Goal: Task Accomplishment & Management: Manage account settings

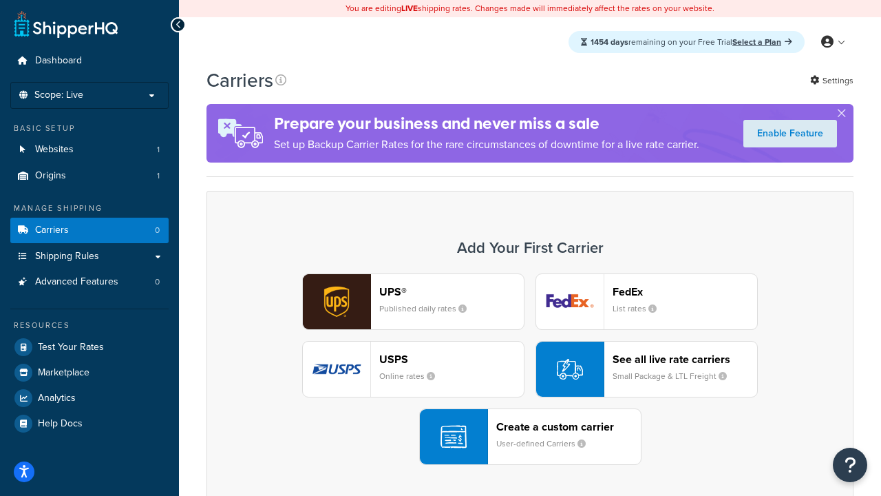
click at [530, 369] on div "UPS® Published daily rates FedEx List rates USPS Online rates See all live rate…" at bounding box center [530, 368] width 618 height 191
click at [685, 291] on header "FedEx" at bounding box center [685, 291] width 145 height 13
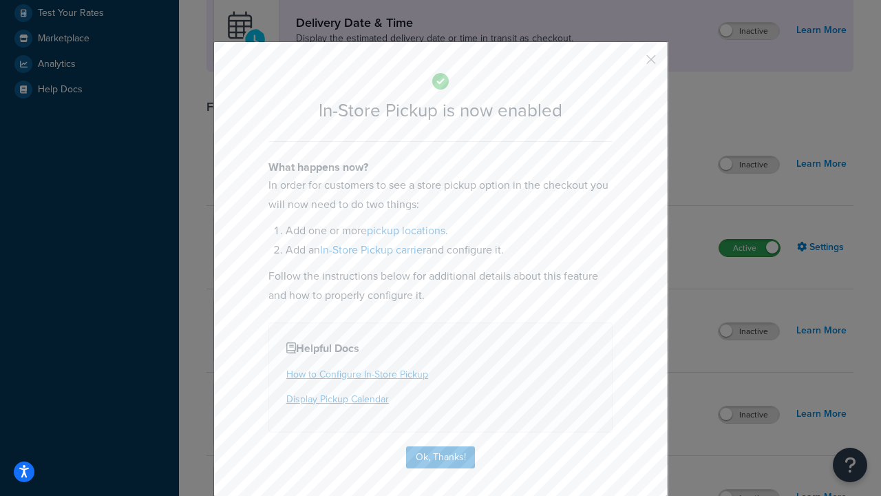
scroll to position [386, 0]
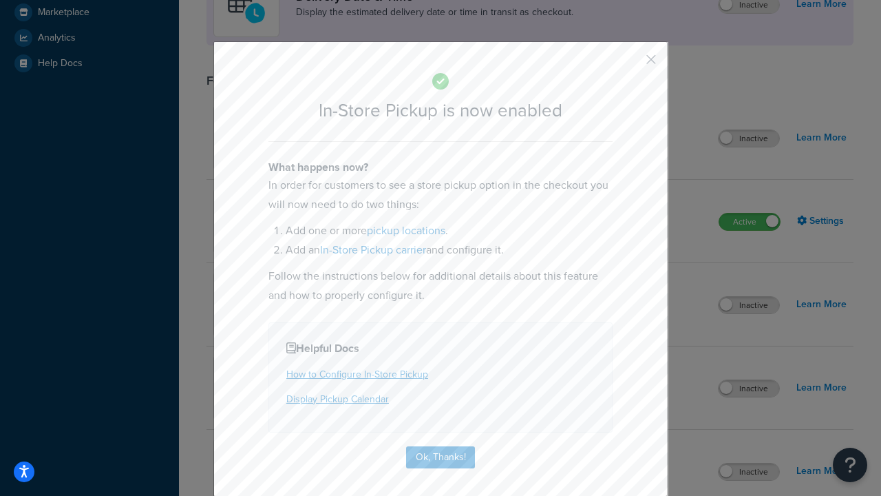
click at [630, 64] on button "button" at bounding box center [630, 64] width 3 height 3
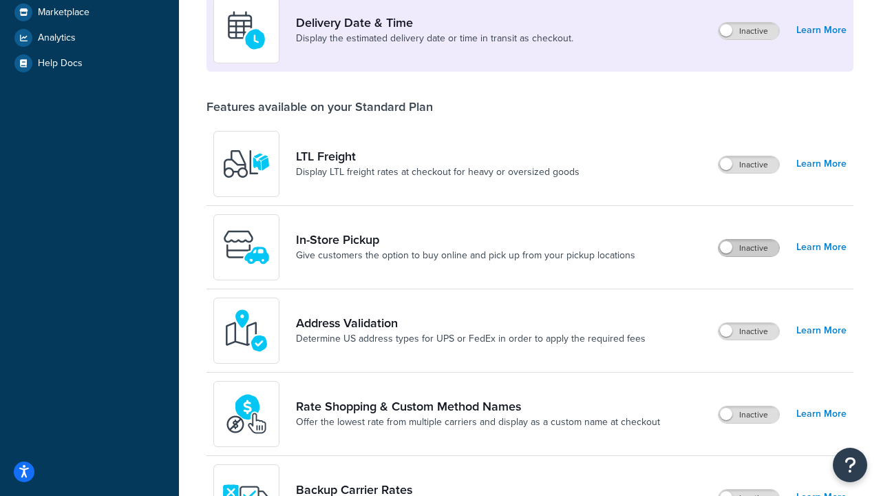
scroll to position [334, 0]
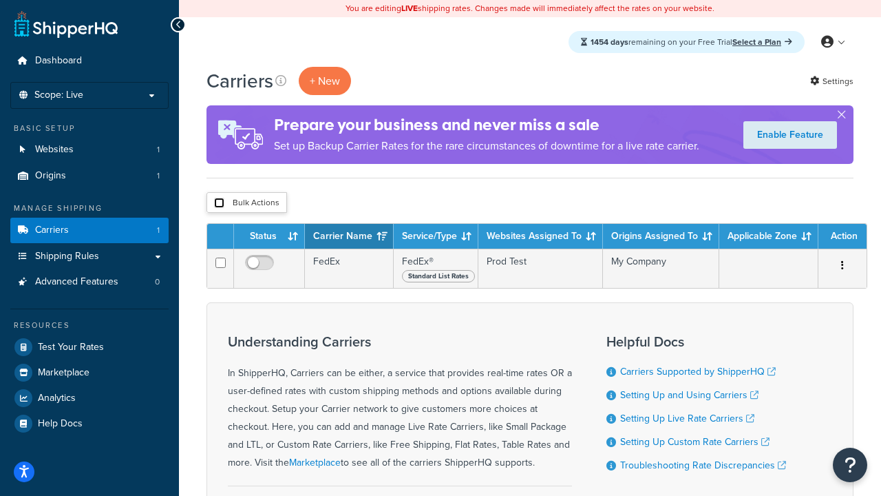
click at [219, 203] on input "checkbox" at bounding box center [219, 203] width 10 height 10
checkbox input "true"
click at [0, 0] on button "Delete" at bounding box center [0, 0] width 0 height 0
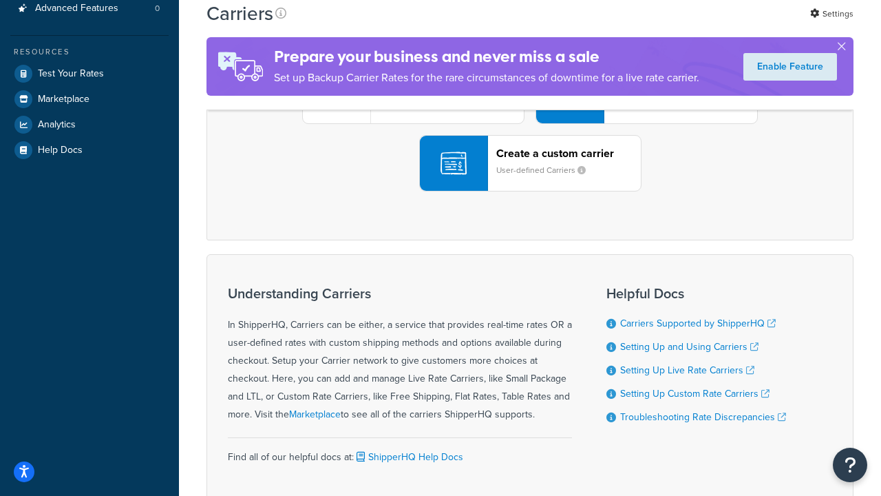
click at [530, 191] on div "UPS® Published daily rates FedEx List rates USPS Online rates See all live rate…" at bounding box center [530, 95] width 618 height 191
click at [530, 180] on div "Create a custom carrier User-defined Carriers" at bounding box center [568, 163] width 145 height 33
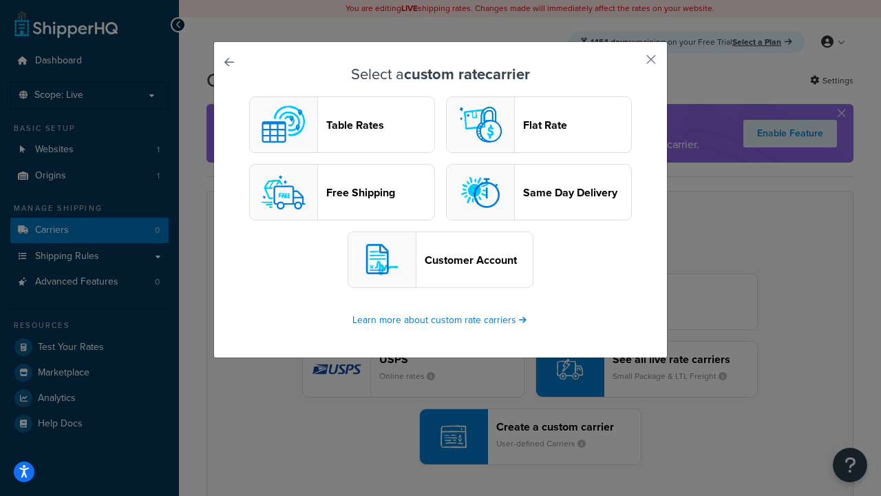
click at [342, 125] on header "Table Rates" at bounding box center [380, 124] width 108 height 13
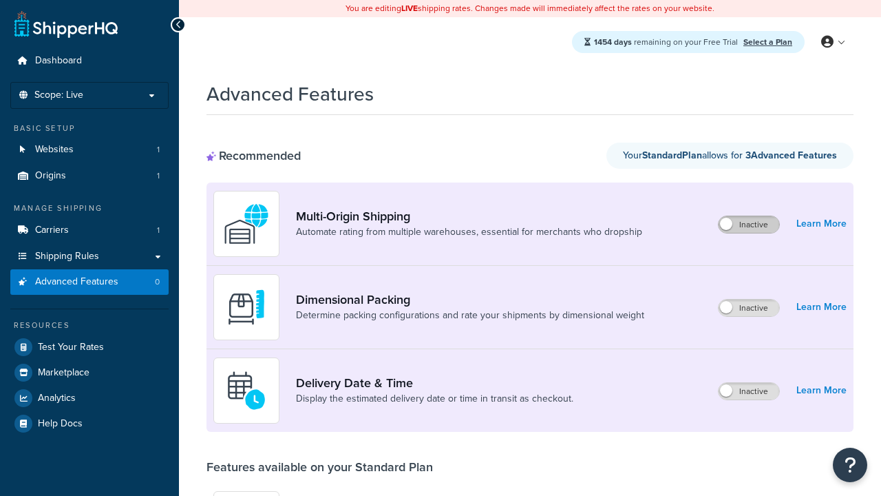
click at [749, 224] on label "Inactive" at bounding box center [749, 224] width 61 height 17
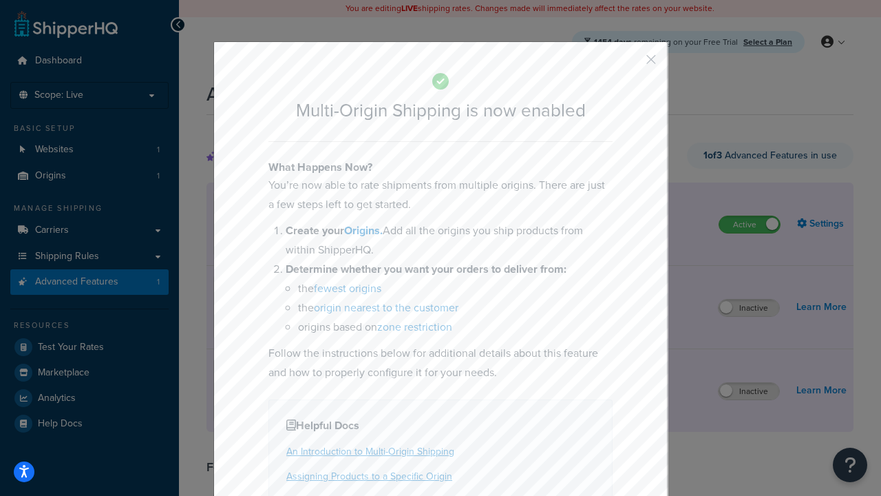
click at [630, 64] on button "button" at bounding box center [630, 64] width 3 height 3
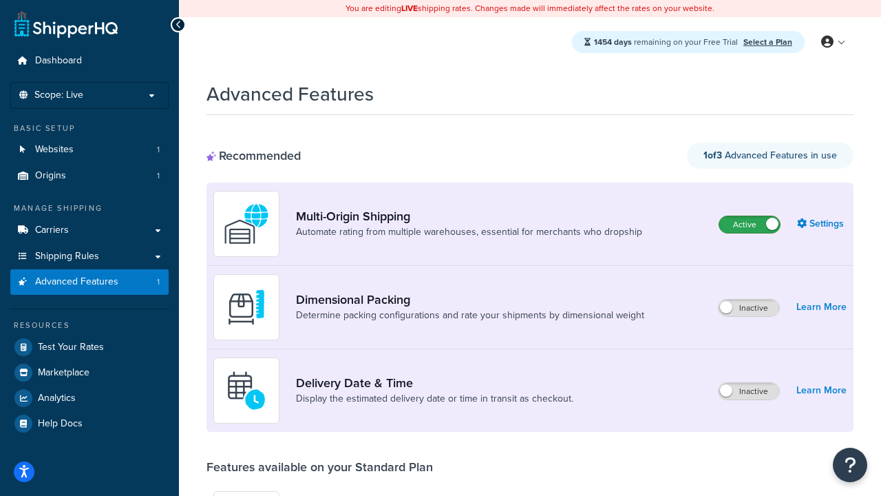
click at [750, 216] on label "Active" at bounding box center [749, 224] width 61 height 17
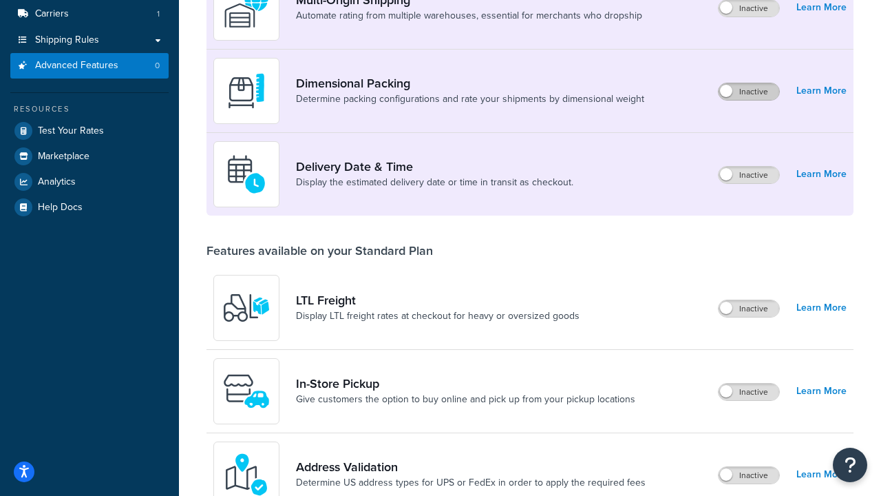
click at [749, 92] on label "Inactive" at bounding box center [749, 91] width 61 height 17
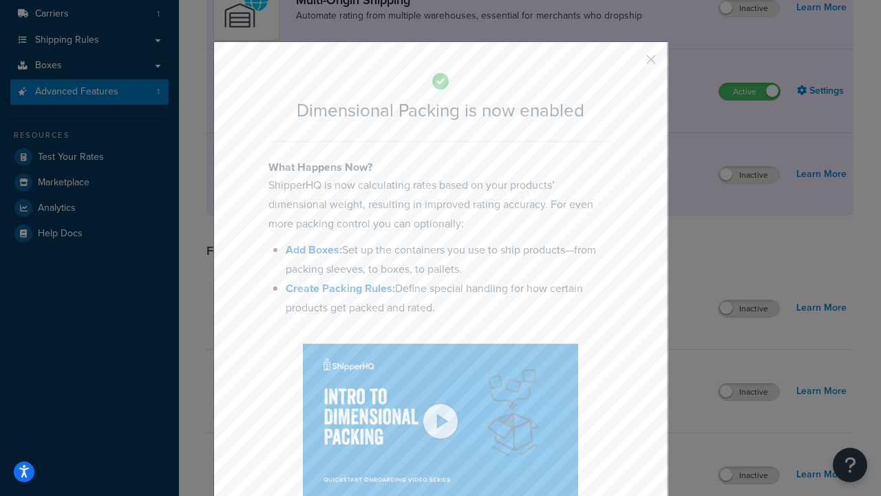
click at [630, 64] on button "button" at bounding box center [630, 64] width 3 height 3
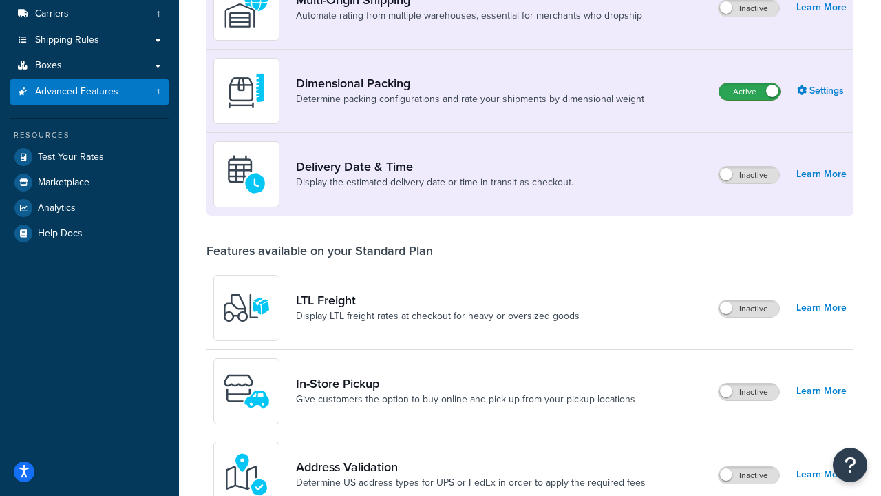
click at [750, 83] on label "Active" at bounding box center [749, 91] width 61 height 17
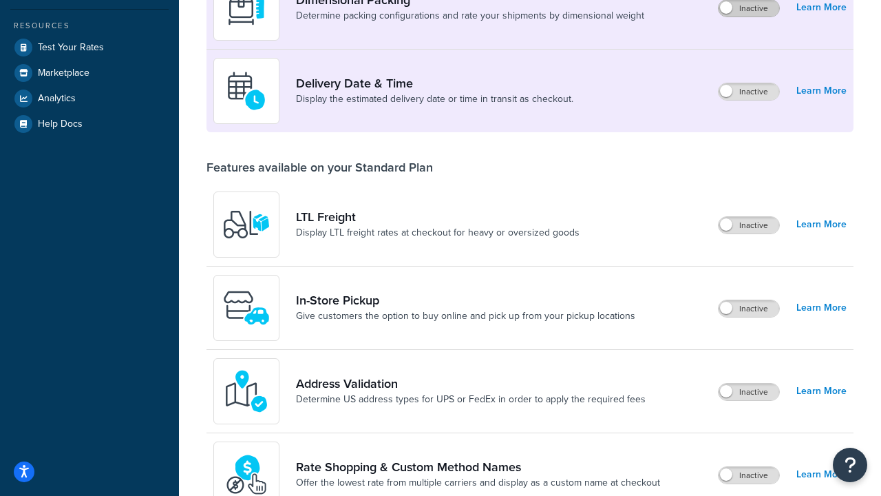
scroll to position [273, 0]
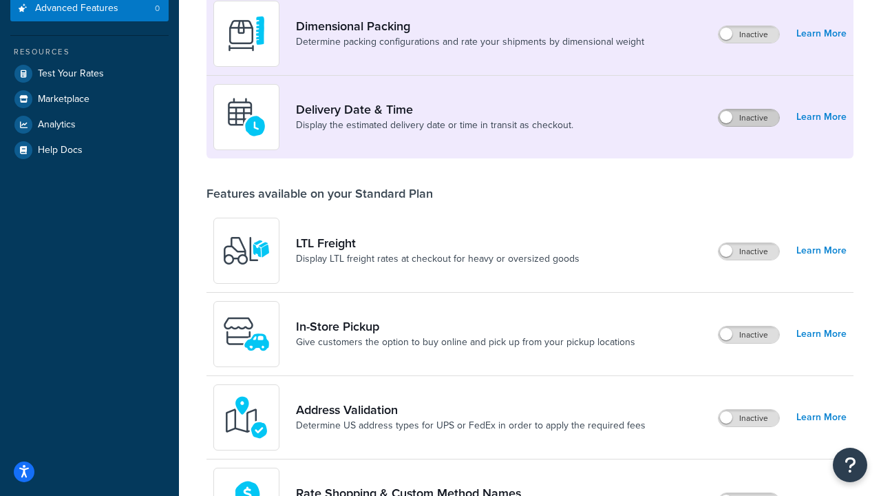
click at [749, 118] on label "Inactive" at bounding box center [749, 117] width 61 height 17
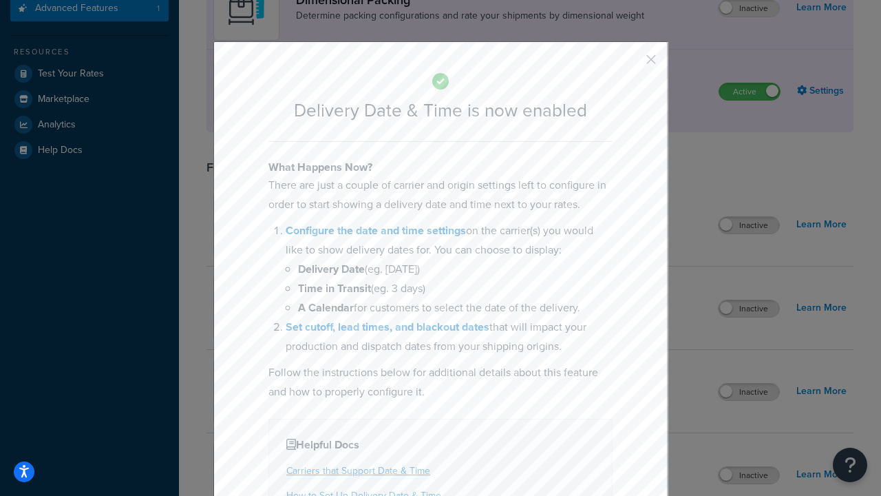
click at [630, 64] on button "button" at bounding box center [630, 64] width 3 height 3
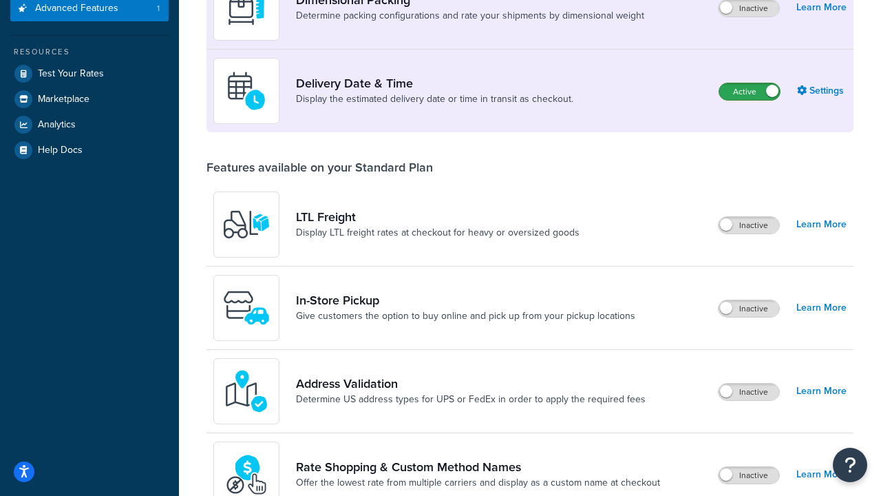
click at [750, 83] on label "Active" at bounding box center [749, 91] width 61 height 17
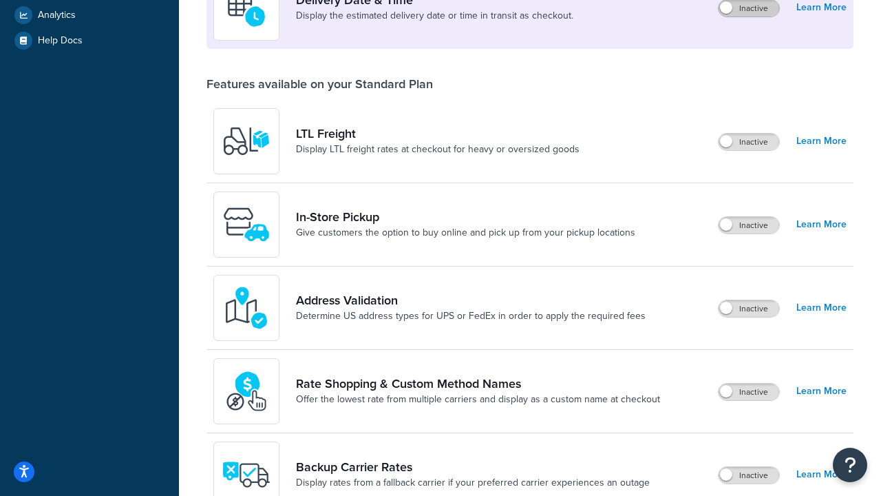
scroll to position [357, 0]
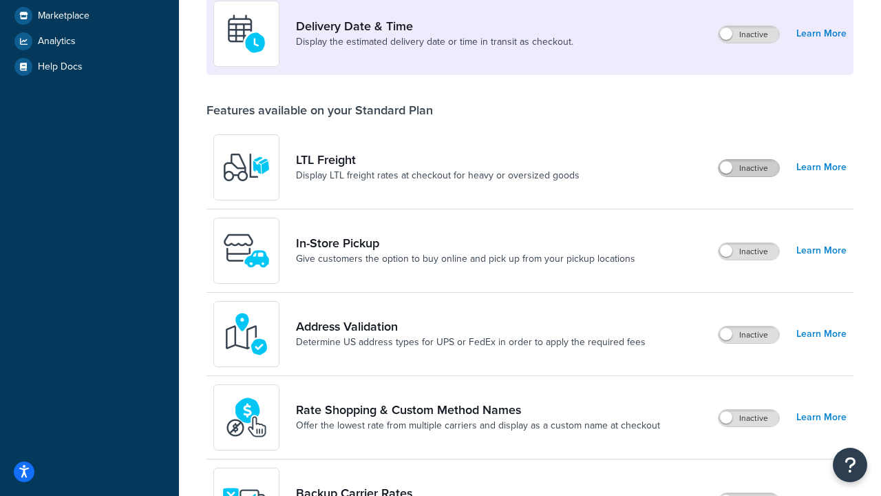
click at [749, 168] on label "Inactive" at bounding box center [749, 168] width 61 height 17
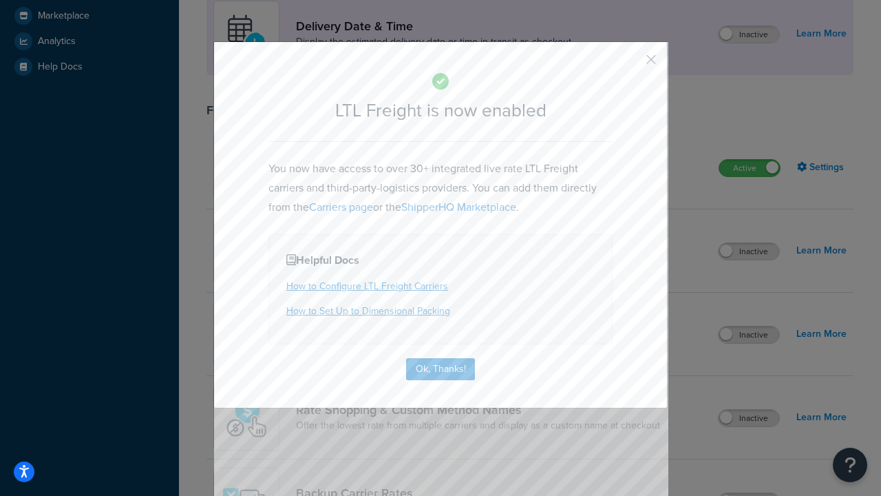
click at [630, 64] on button "button" at bounding box center [630, 64] width 3 height 3
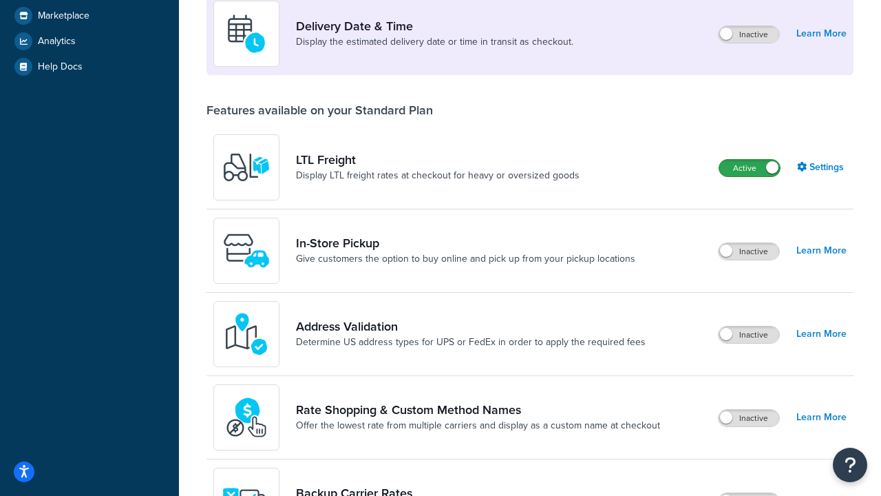
click at [750, 160] on label "Active" at bounding box center [749, 168] width 61 height 17
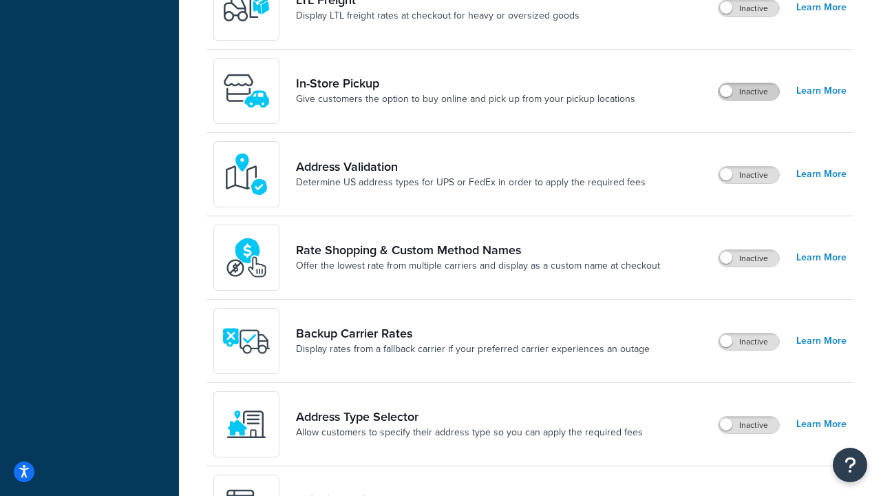
click at [749, 92] on label "Inactive" at bounding box center [749, 91] width 61 height 17
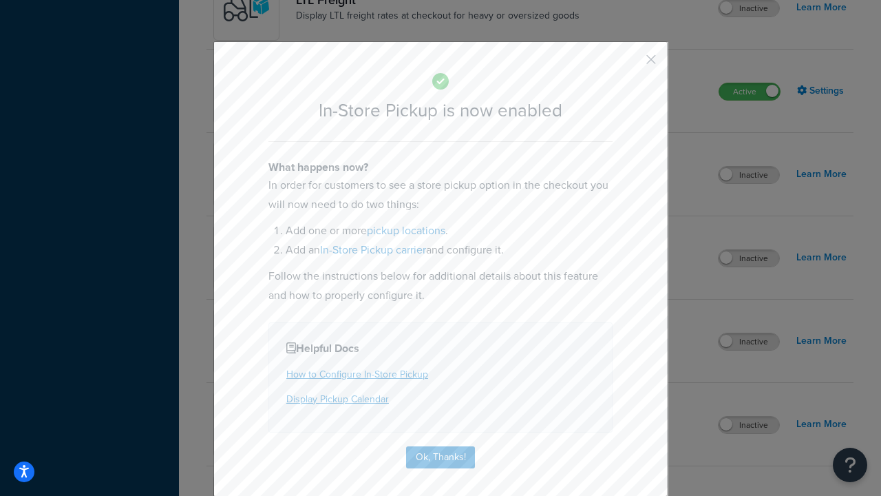
click at [630, 64] on button "button" at bounding box center [630, 64] width 3 height 3
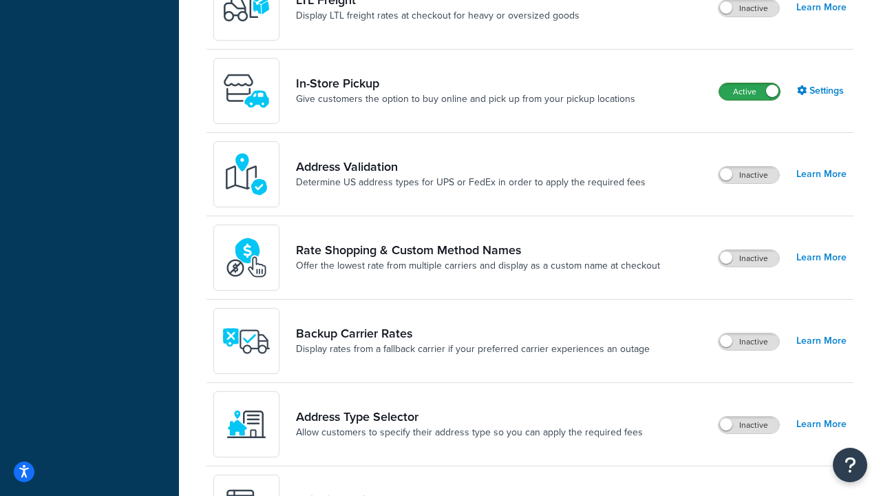
click at [750, 83] on label "Active" at bounding box center [749, 91] width 61 height 17
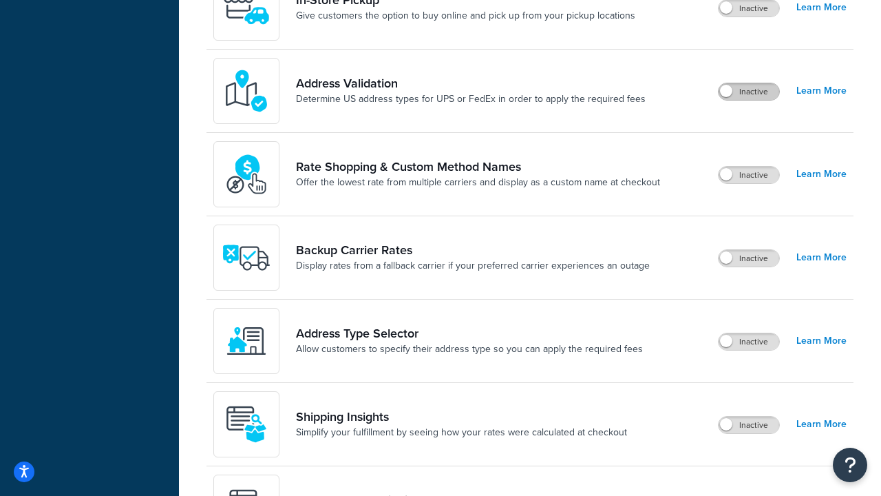
click at [749, 92] on label "Inactive" at bounding box center [749, 91] width 61 height 17
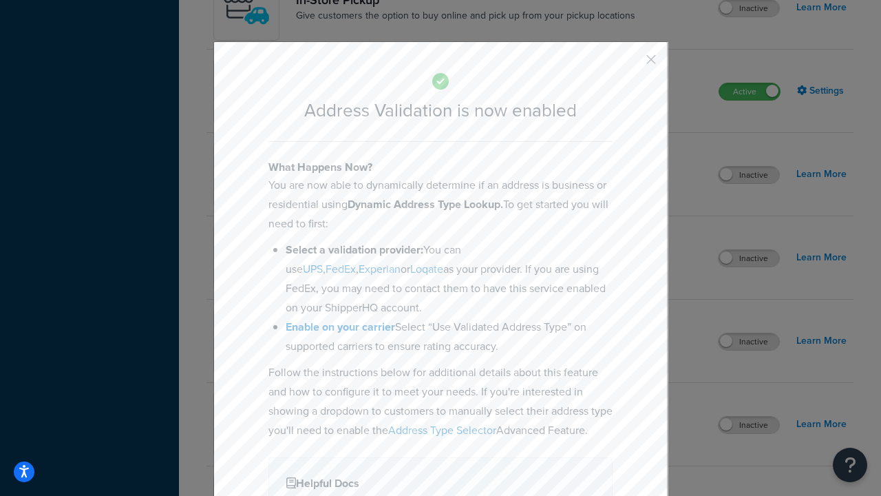
click at [630, 64] on button "button" at bounding box center [630, 64] width 3 height 3
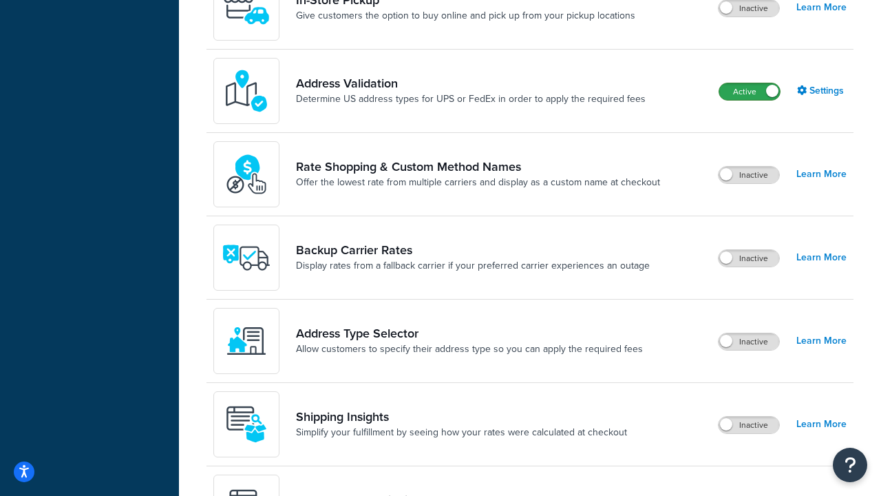
click at [750, 83] on label "Active" at bounding box center [749, 91] width 61 height 17
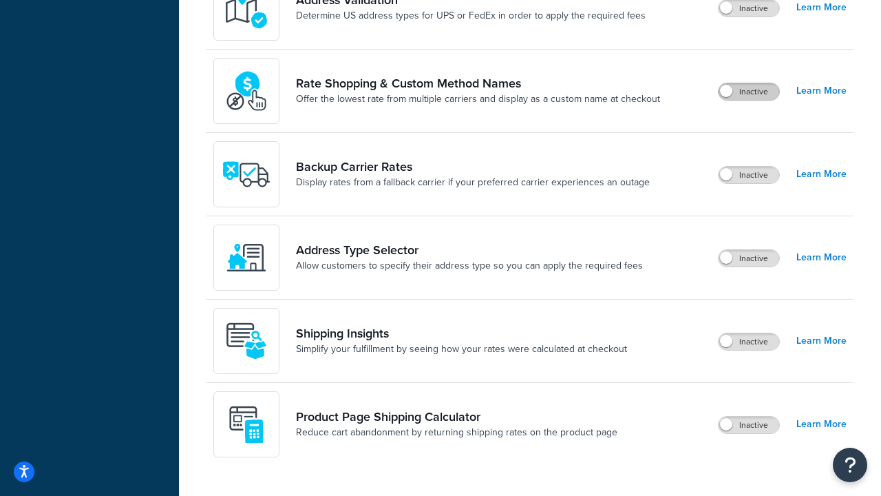
click at [749, 92] on label "Inactive" at bounding box center [749, 91] width 61 height 17
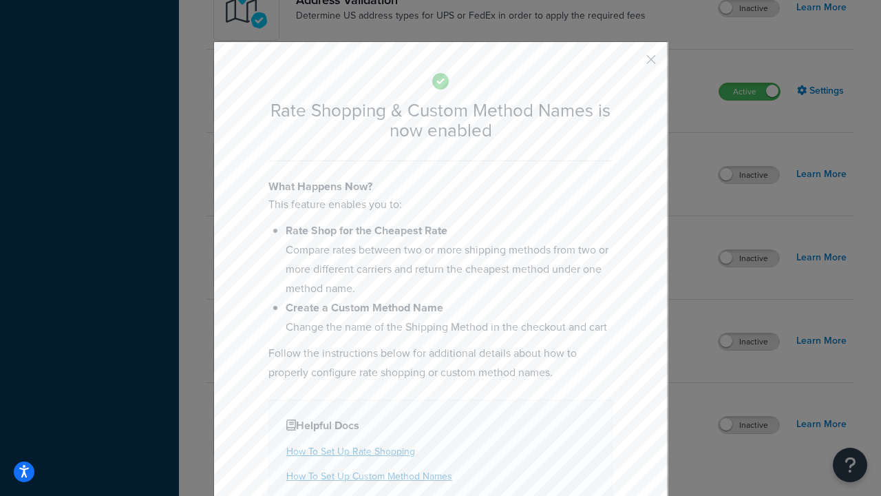
click at [630, 64] on button "button" at bounding box center [630, 64] width 3 height 3
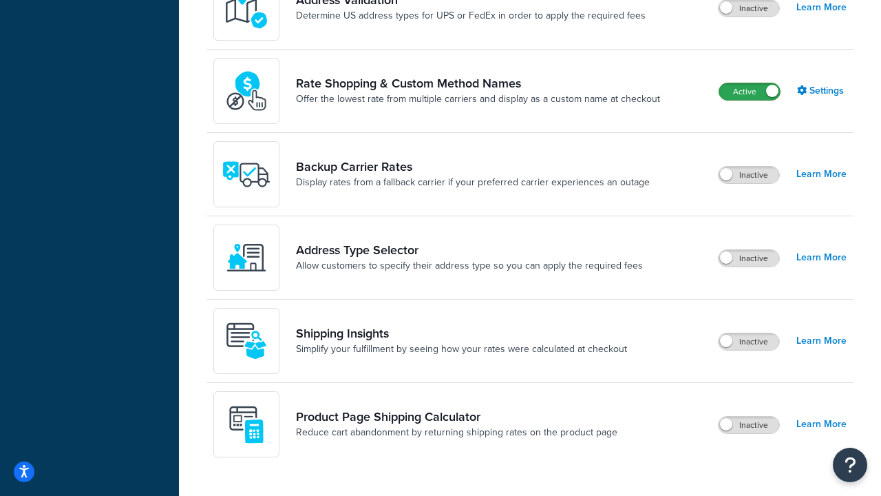
click at [750, 83] on label "Active" at bounding box center [749, 91] width 61 height 17
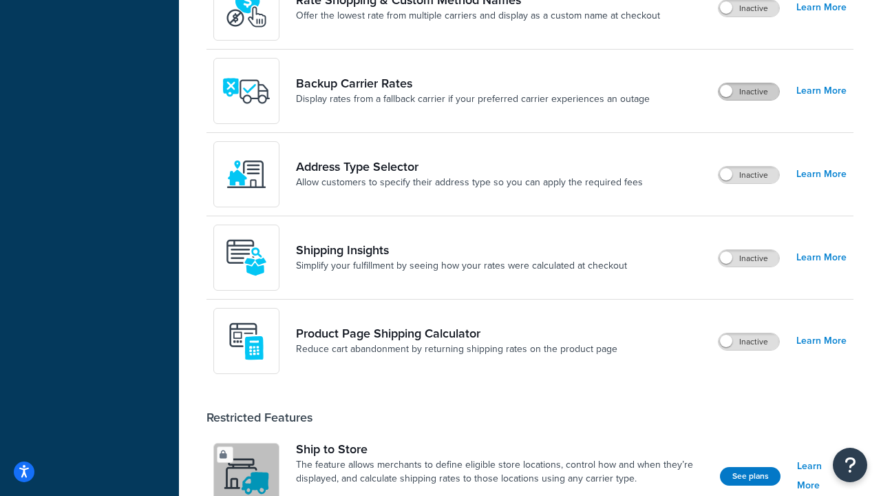
click at [749, 92] on label "Inactive" at bounding box center [749, 91] width 61 height 17
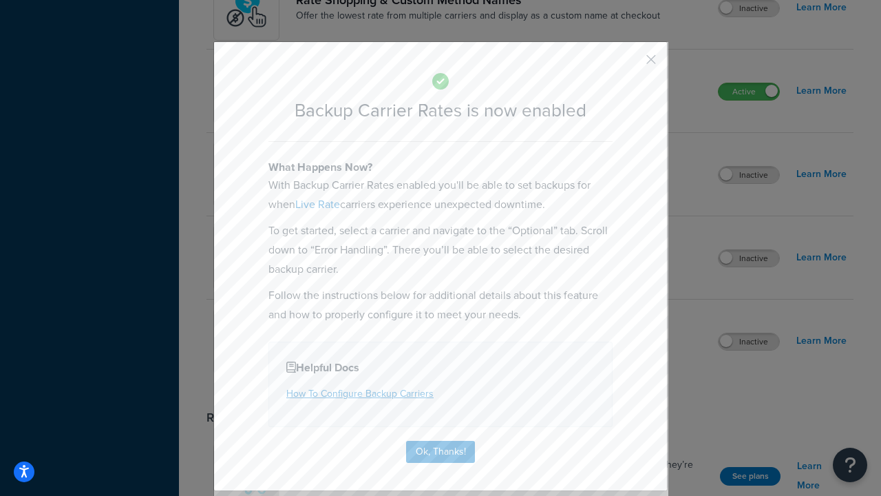
click at [630, 64] on button "button" at bounding box center [630, 64] width 3 height 3
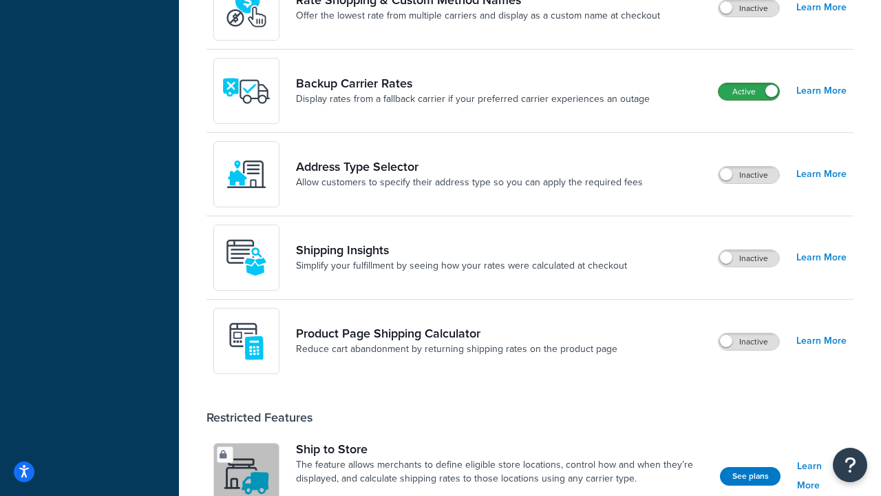
click at [749, 83] on label "Active" at bounding box center [749, 91] width 61 height 17
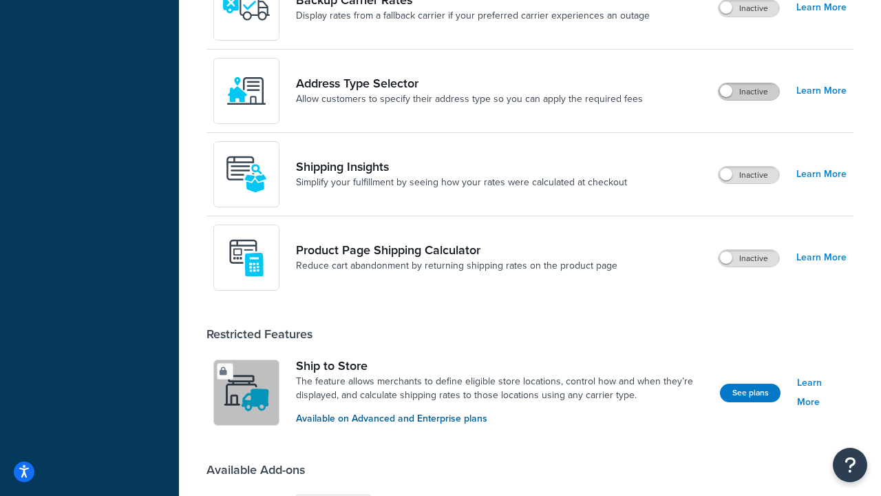
click at [749, 92] on label "Inactive" at bounding box center [749, 91] width 61 height 17
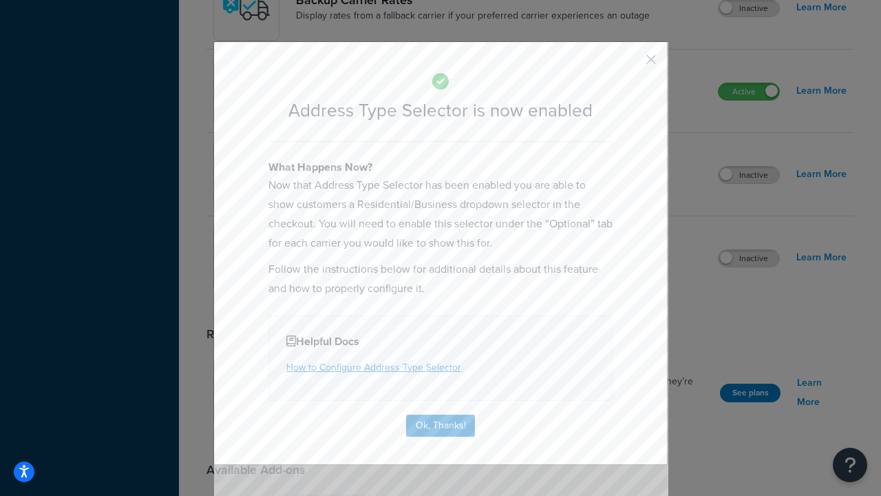
click at [630, 64] on button "button" at bounding box center [630, 64] width 3 height 3
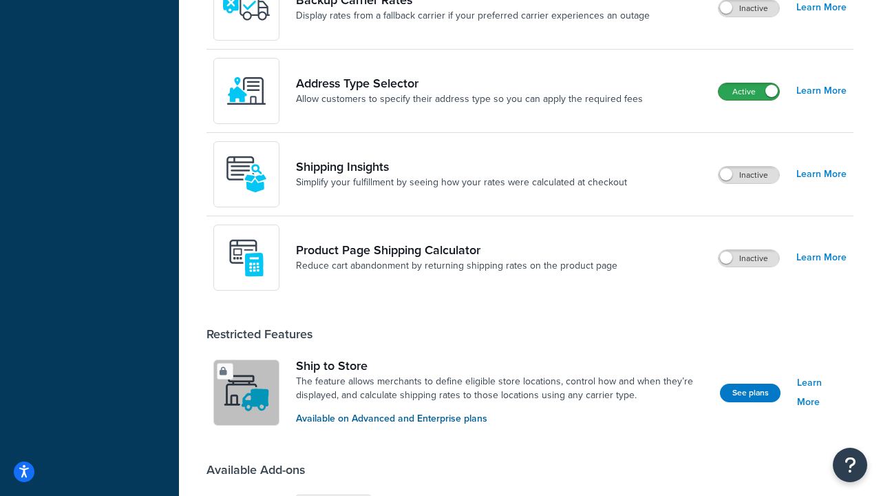
click at [749, 83] on label "Active" at bounding box center [749, 91] width 61 height 17
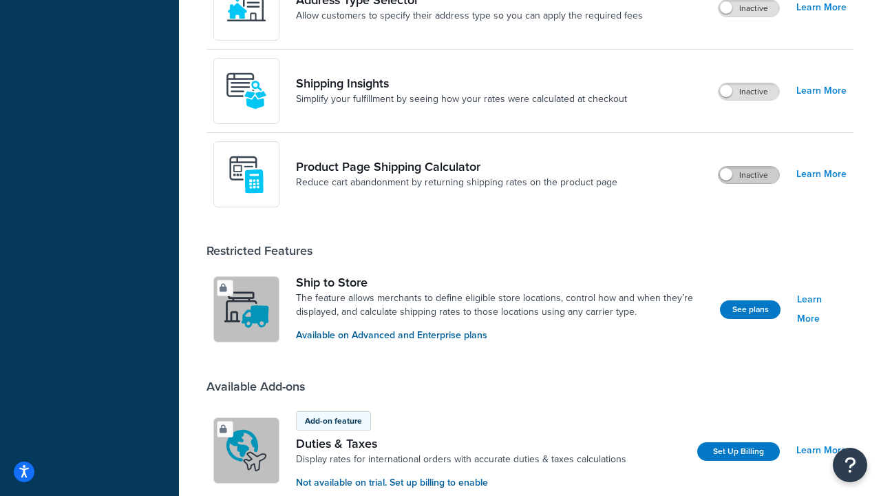
click at [749, 175] on label "Inactive" at bounding box center [749, 175] width 61 height 17
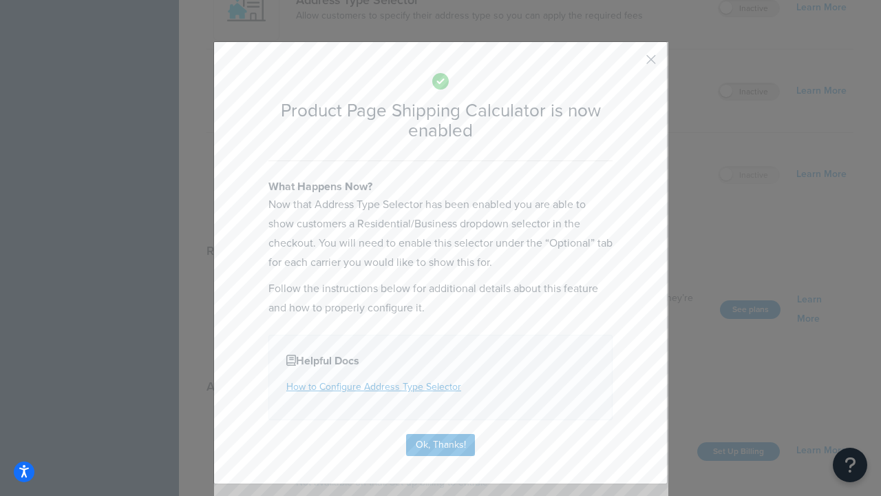
click at [630, 63] on button "button" at bounding box center [630, 64] width 3 height 3
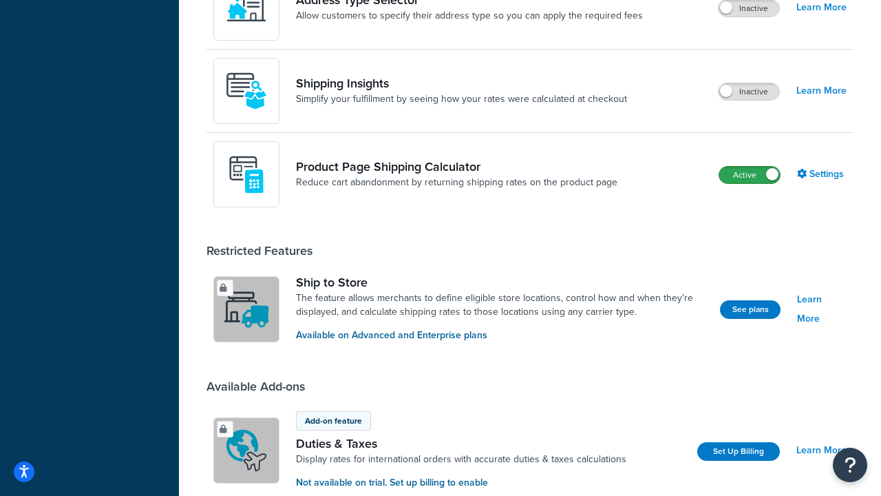
click at [750, 175] on label "Active" at bounding box center [749, 175] width 61 height 17
click at [749, 92] on label "Inactive" at bounding box center [749, 91] width 61 height 17
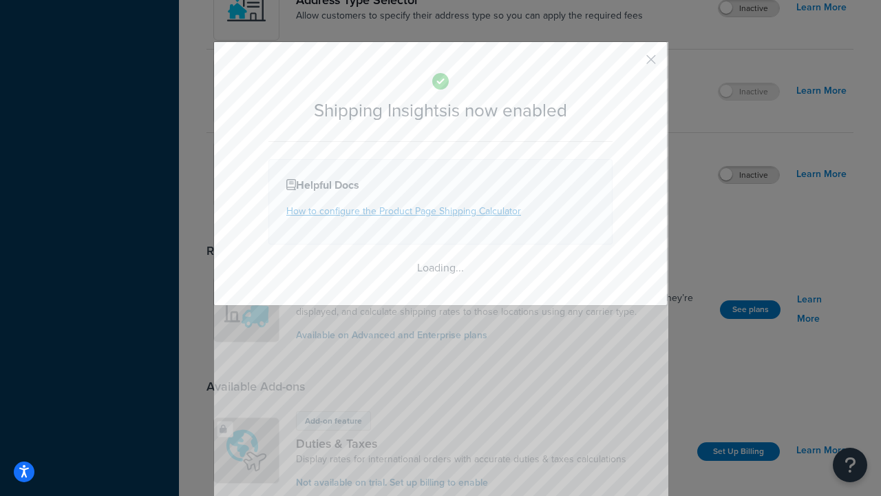
click at [630, 64] on button "button" at bounding box center [630, 64] width 3 height 3
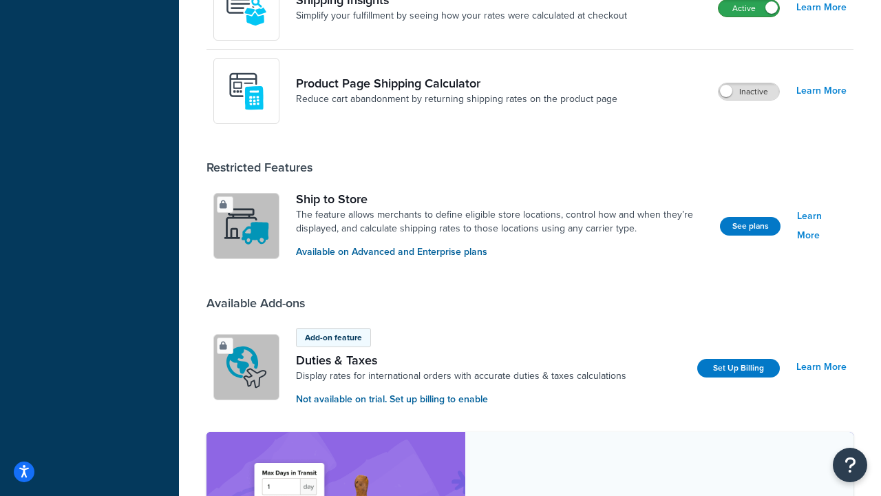
click at [749, 17] on label "Active" at bounding box center [749, 8] width 61 height 17
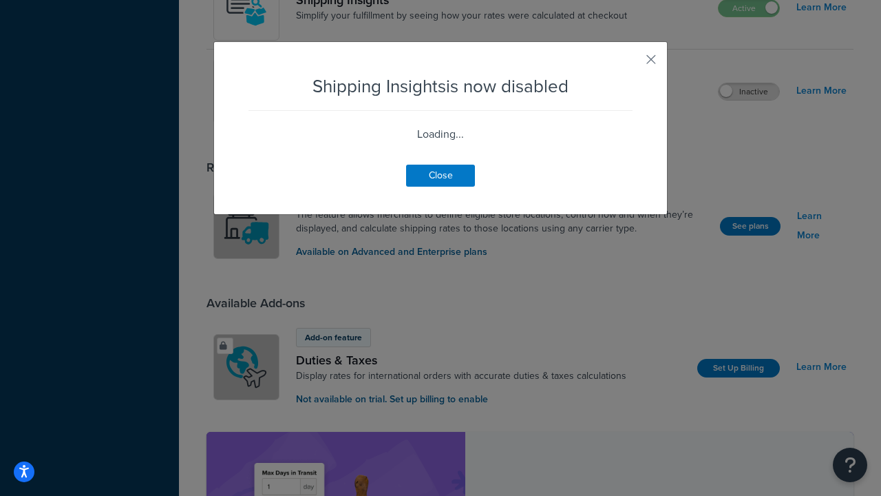
scroll to position [537, 0]
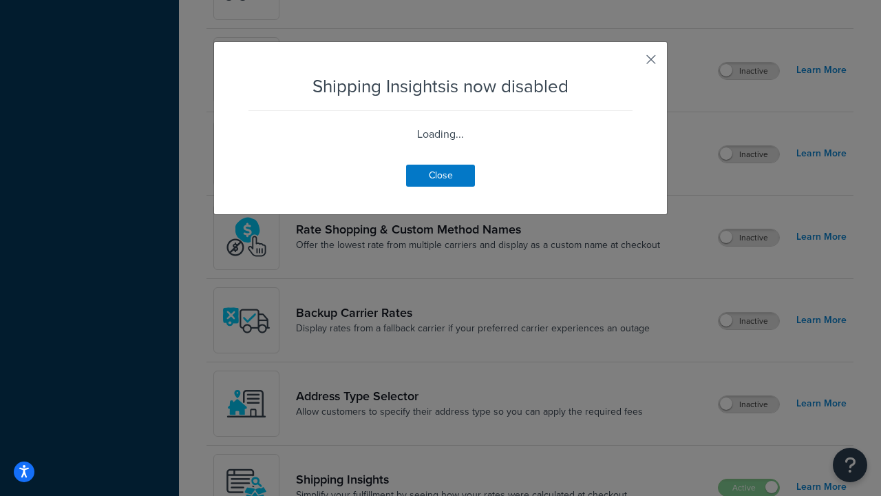
click at [630, 64] on button "button" at bounding box center [630, 64] width 3 height 3
